Goal: Task Accomplishment & Management: Use online tool/utility

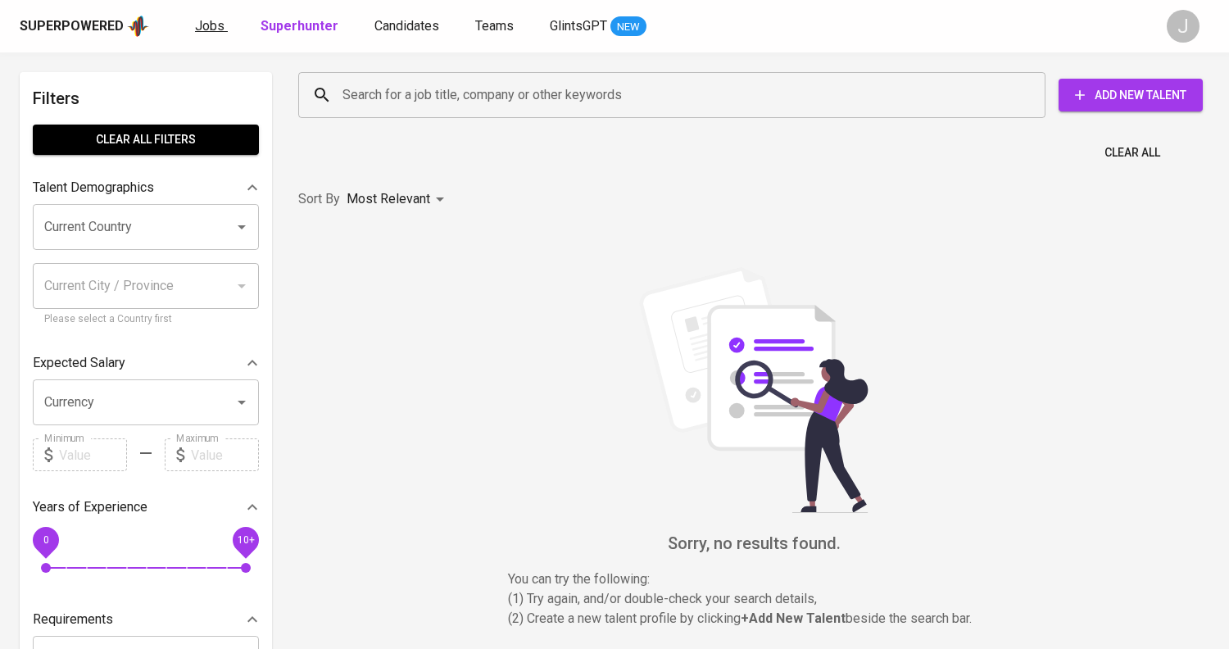
click at [202, 36] on link "Jobs" at bounding box center [211, 26] width 33 height 20
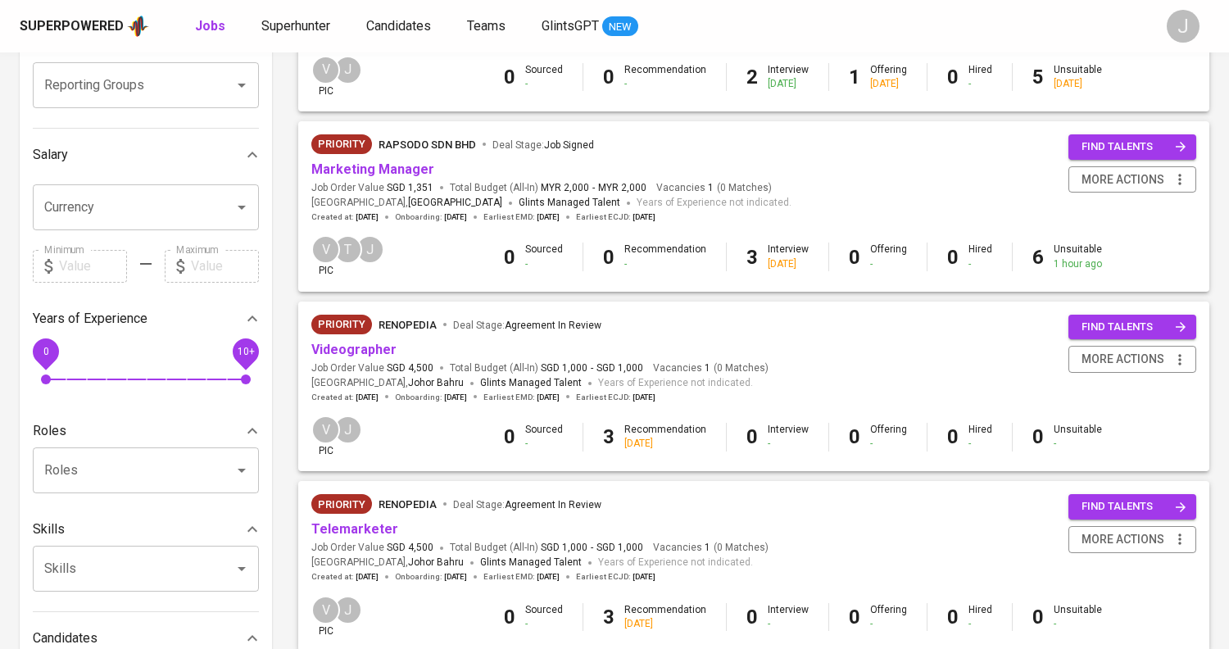
scroll to position [771, 0]
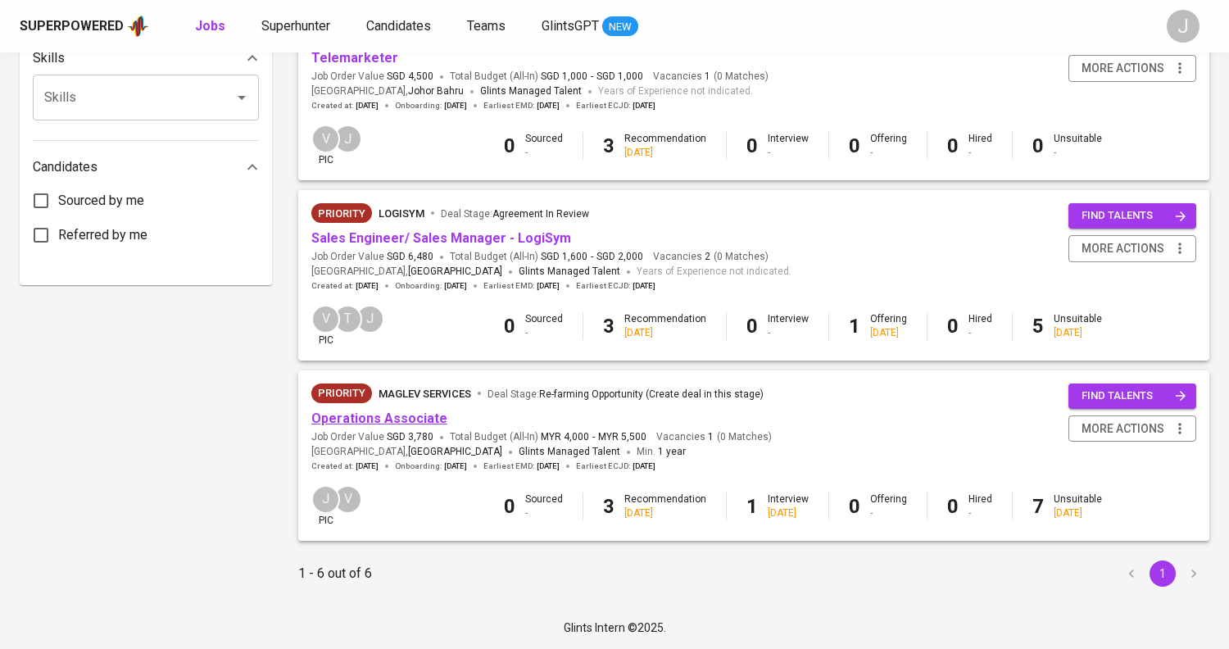
click at [375, 419] on link "Operations Associate" at bounding box center [379, 419] width 136 height 16
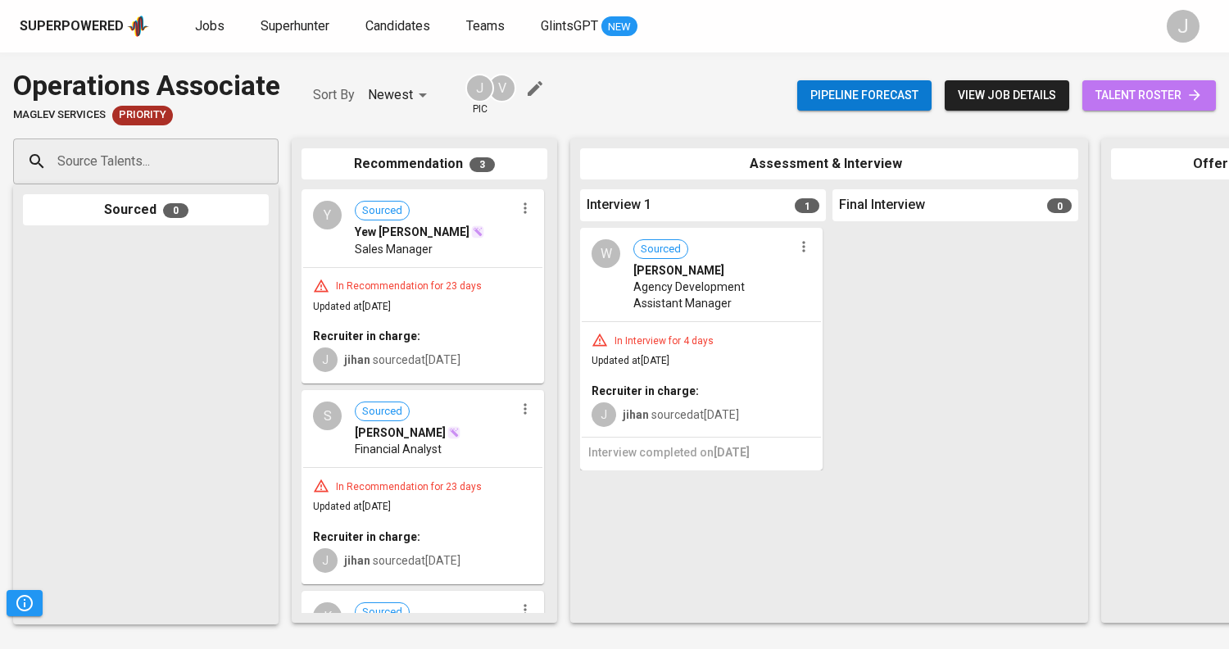
click at [1150, 101] on span "talent roster" at bounding box center [1149, 95] width 107 height 20
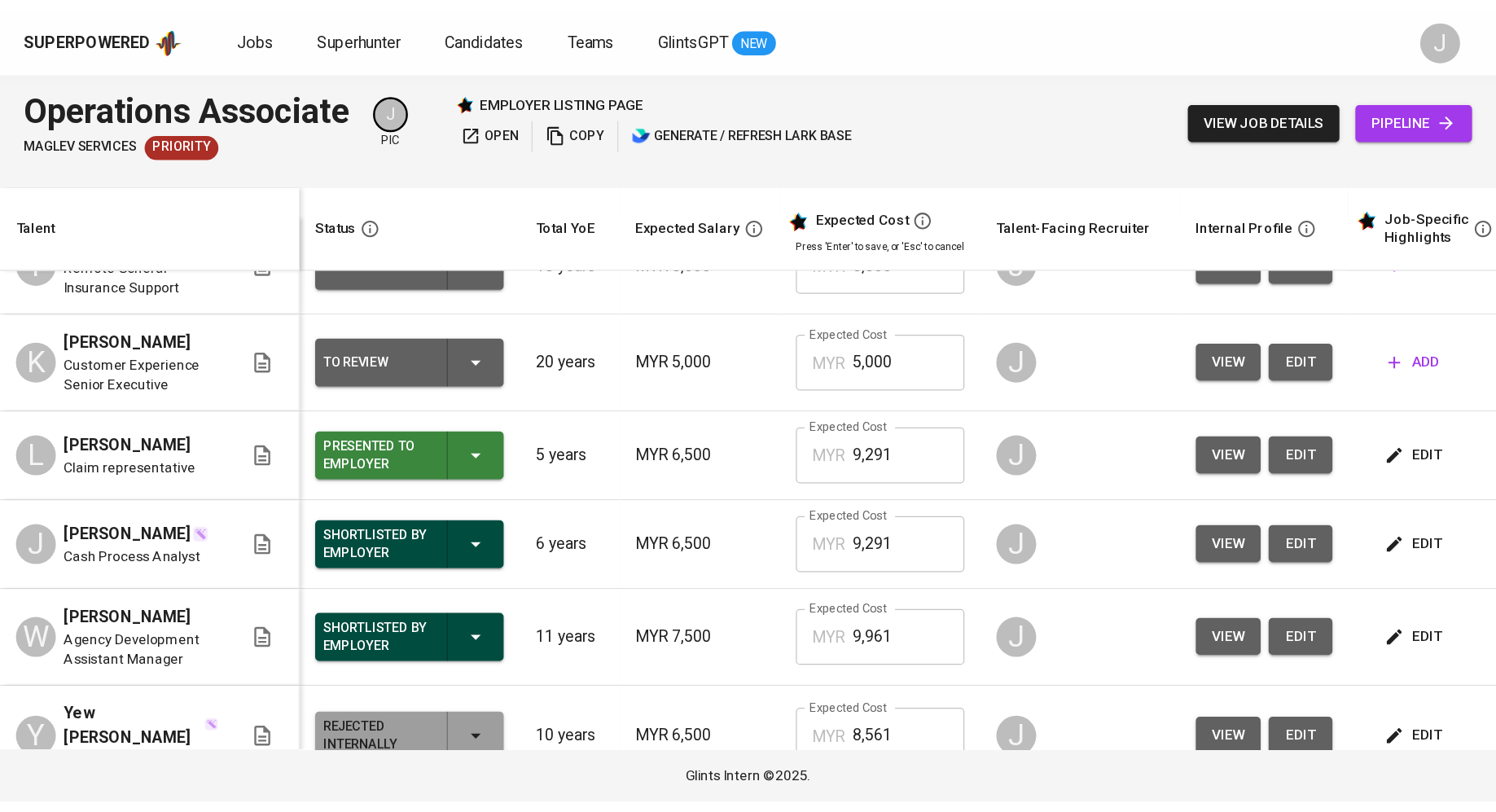
scroll to position [48, 0]
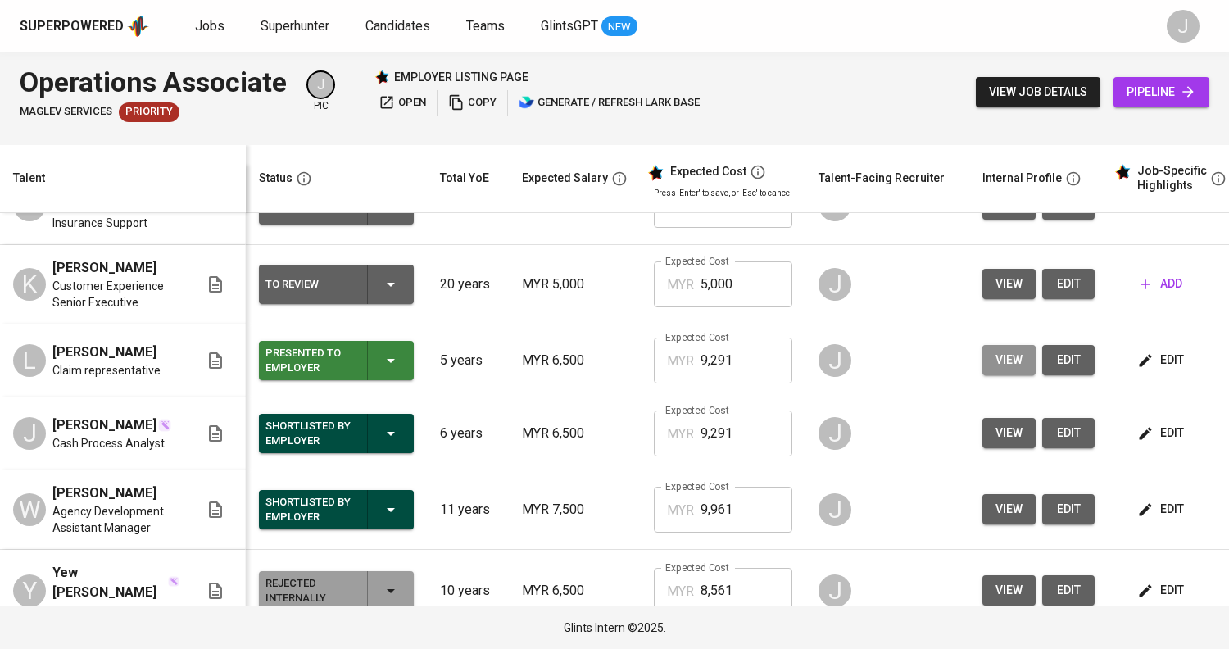
click at [996, 359] on span "view" at bounding box center [1009, 360] width 27 height 20
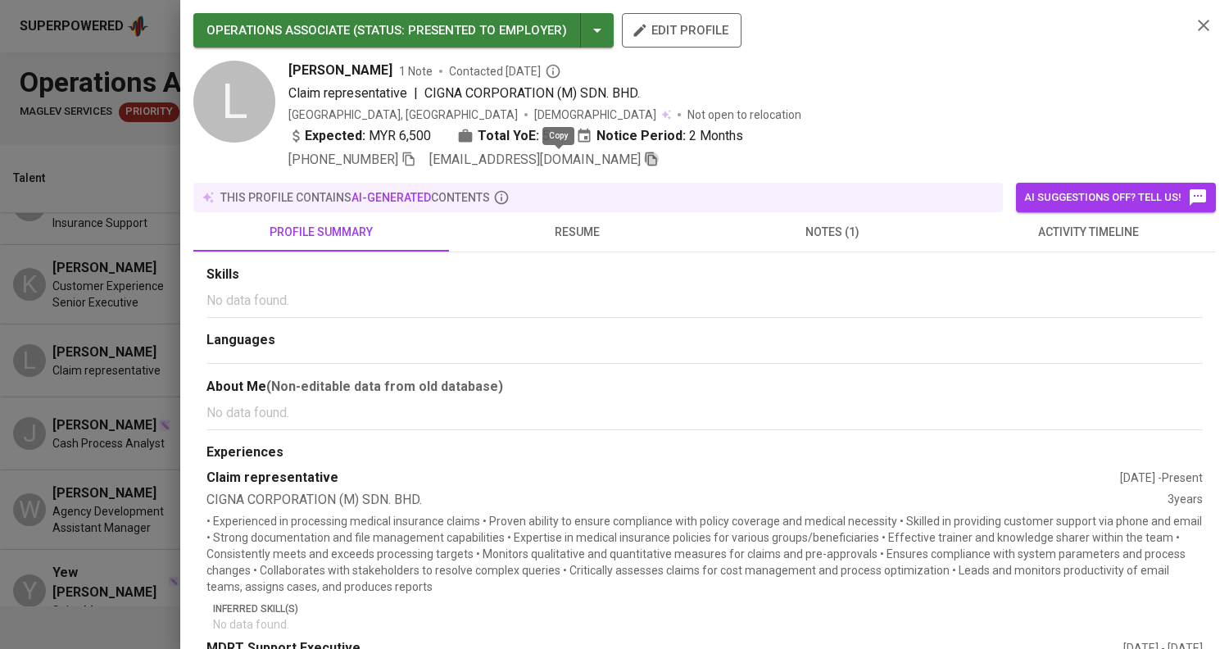
click at [644, 161] on icon "button" at bounding box center [651, 159] width 15 height 15
click at [1206, 20] on icon "button" at bounding box center [1204, 26] width 20 height 20
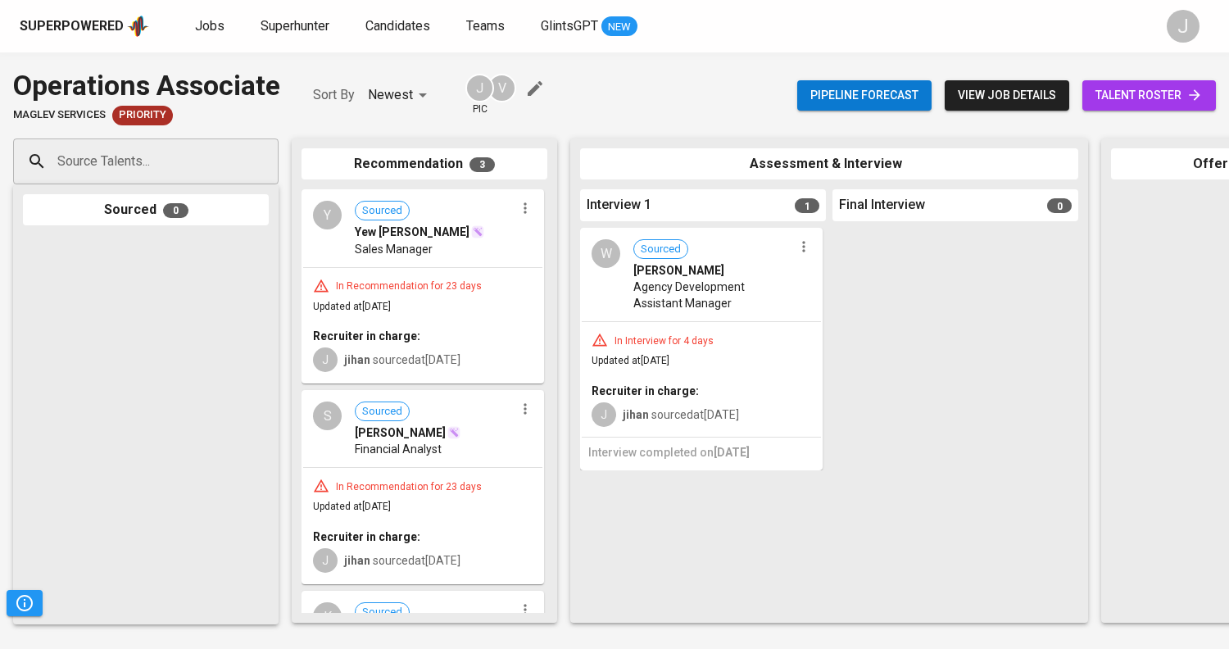
click at [138, 159] on input "Source Talents..." at bounding box center [139, 161] width 172 height 31
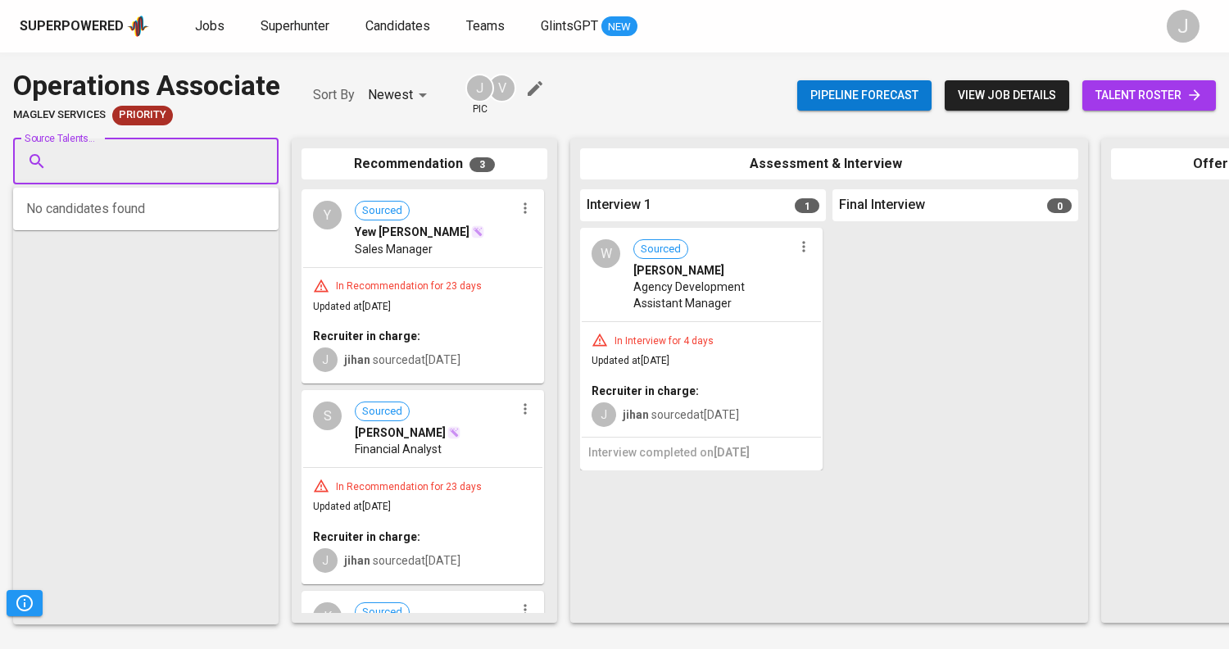
paste input "[EMAIL_ADDRESS][DOMAIN_NAME]"
type input "[EMAIL_ADDRESS][DOMAIN_NAME]"
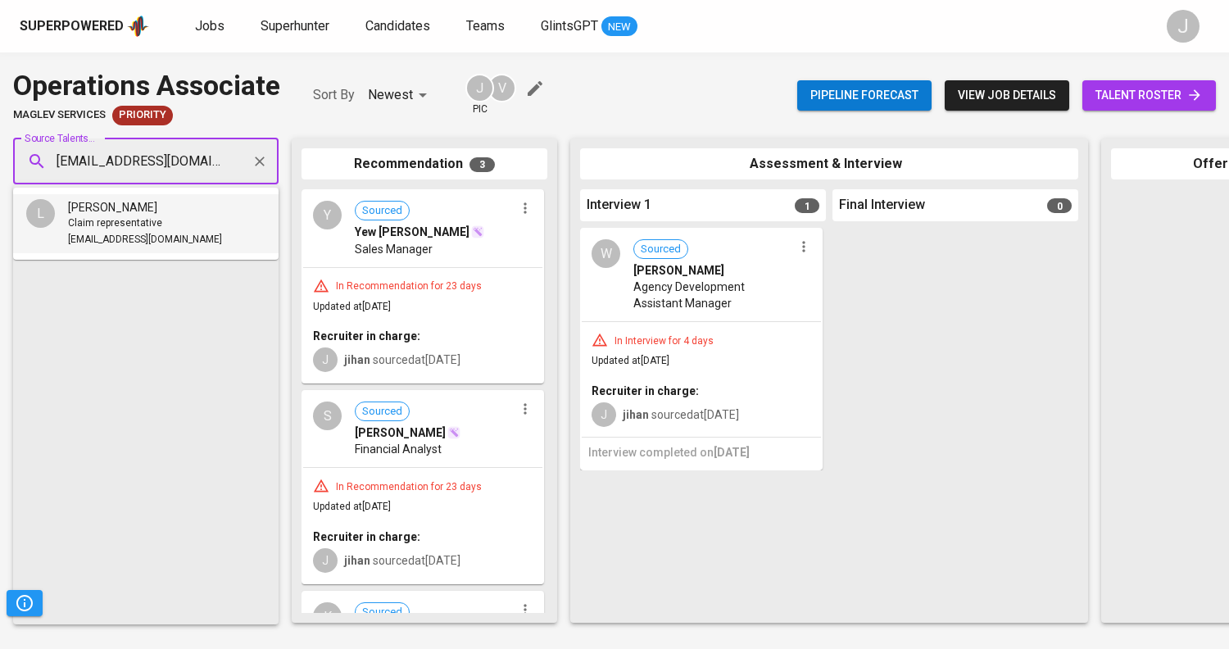
click at [125, 239] on span "[EMAIL_ADDRESS][DOMAIN_NAME]" at bounding box center [145, 240] width 154 height 16
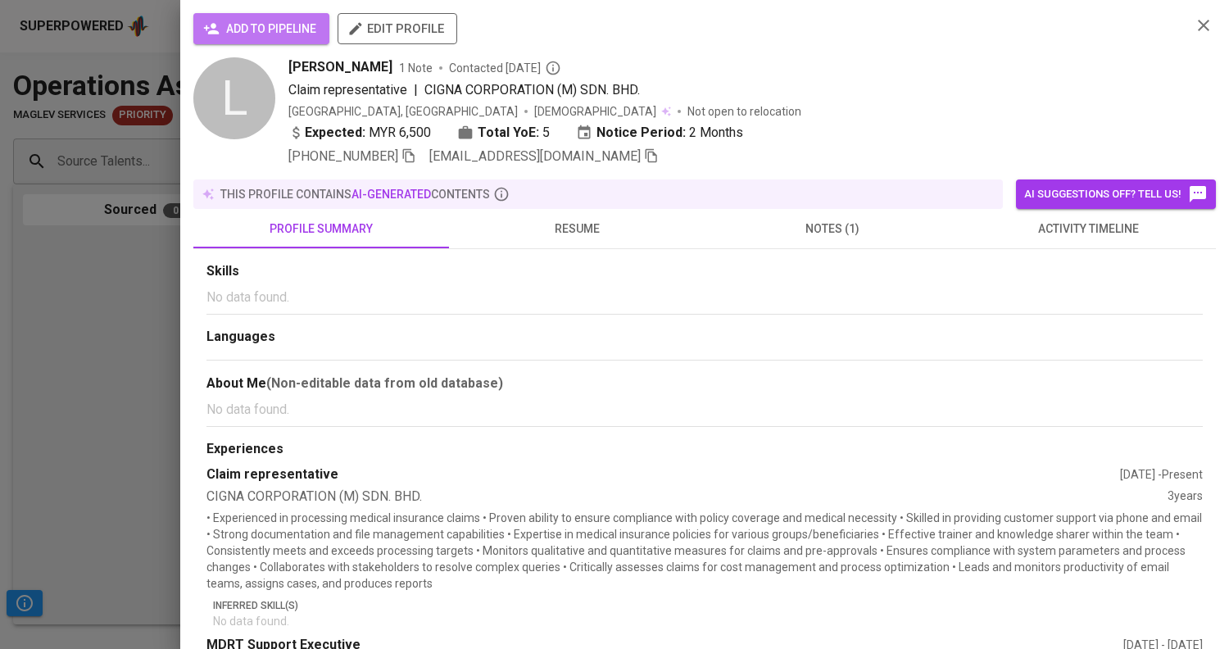
click at [282, 30] on span "add to pipeline" at bounding box center [262, 29] width 110 height 20
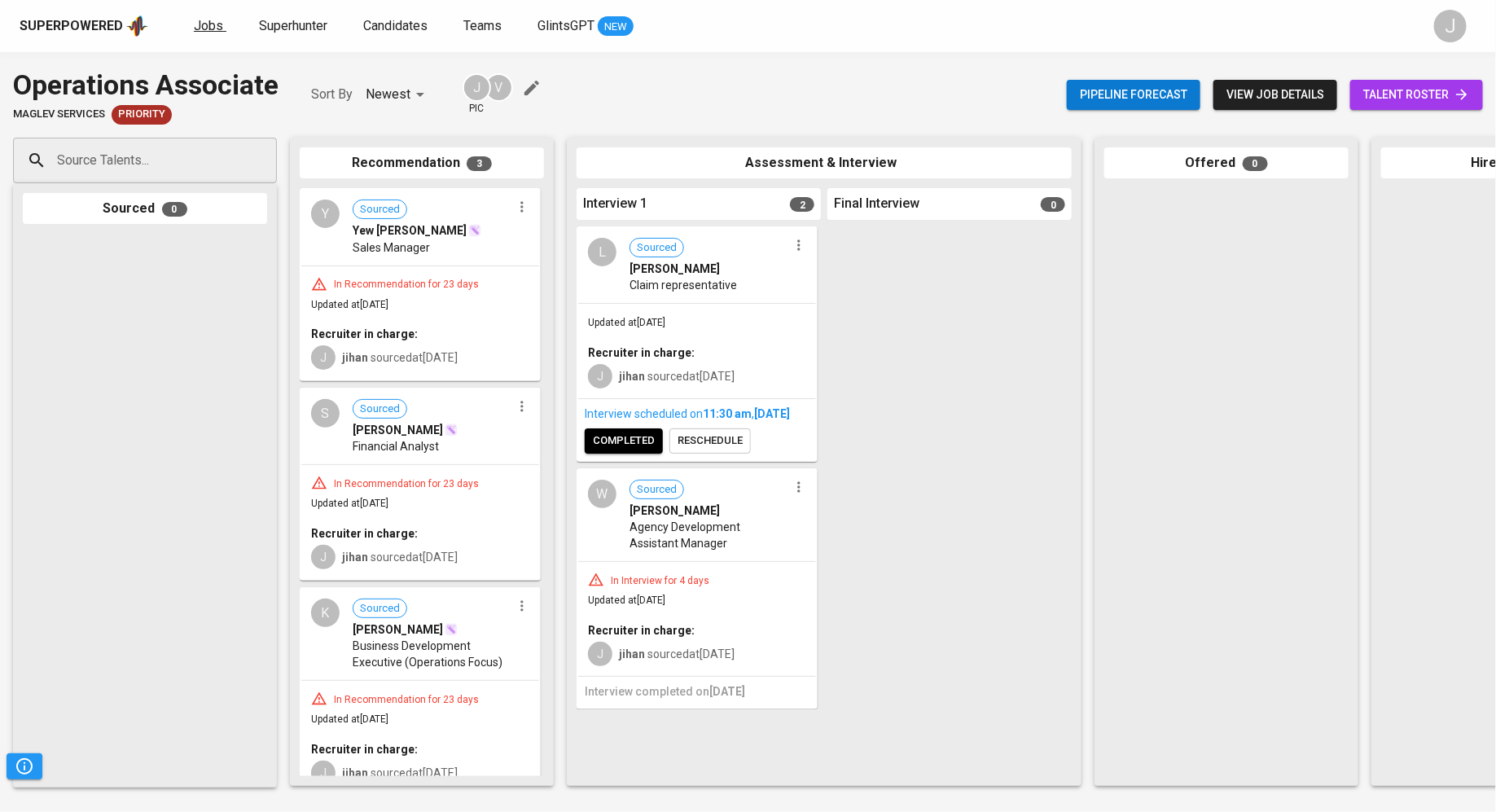
click at [206, 24] on span "Jobs" at bounding box center [209, 26] width 30 height 16
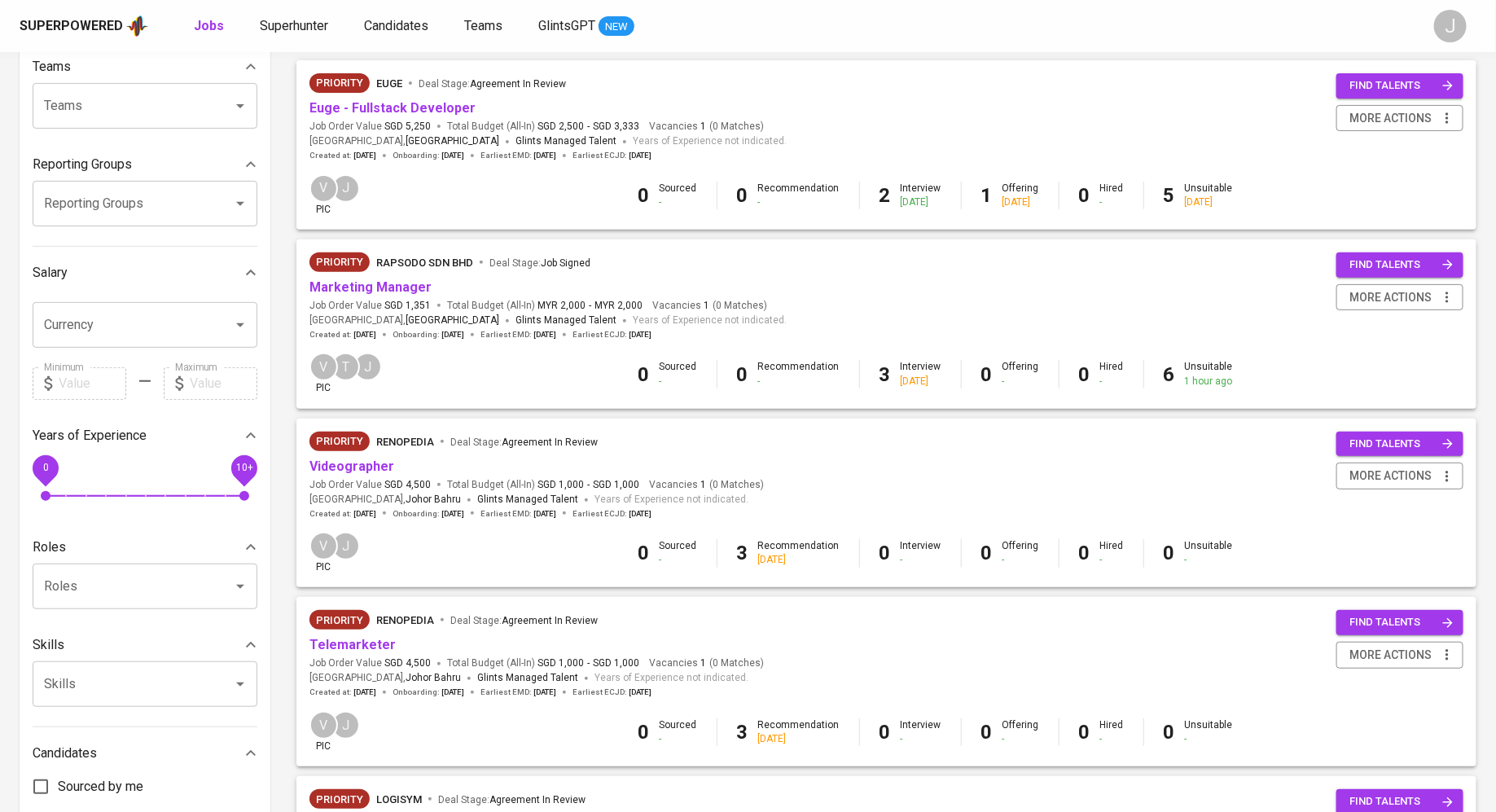
scroll to position [599, 0]
